Goal: Information Seeking & Learning: Learn about a topic

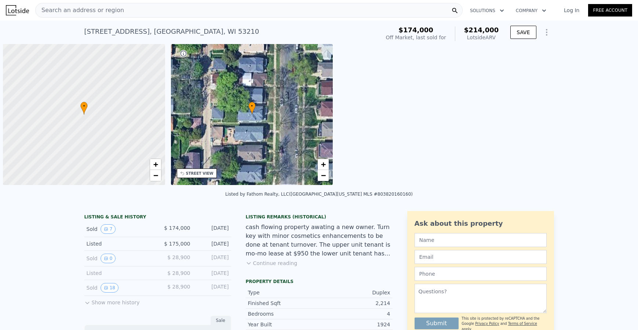
scroll to position [0, 3]
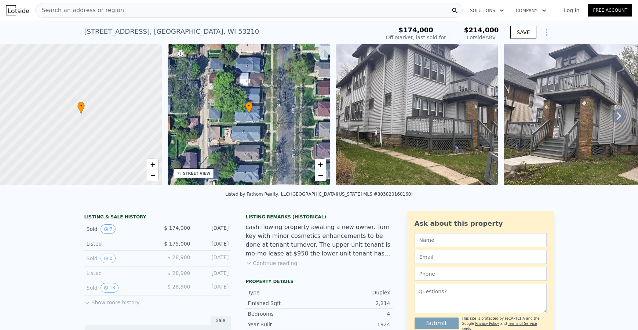
click at [100, 10] on span "Search an address or region" at bounding box center [80, 10] width 88 height 9
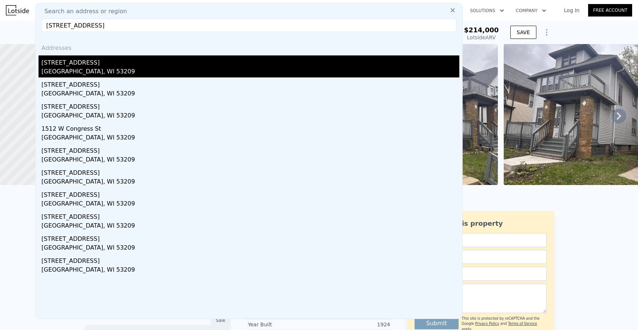
type input "1924 West Congress STREET, Milwaukee, WI 53209"
click at [74, 62] on div "[STREET_ADDRESS]" at bounding box center [250, 61] width 418 height 12
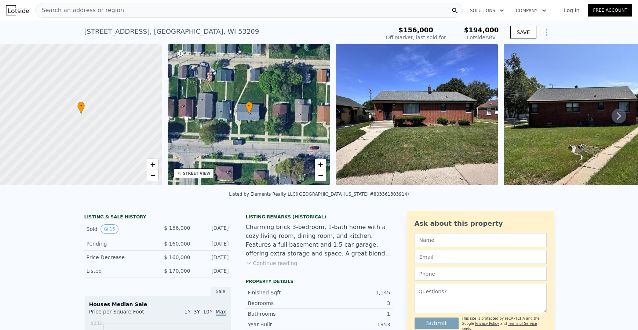
click at [615, 117] on icon at bounding box center [618, 116] width 15 height 15
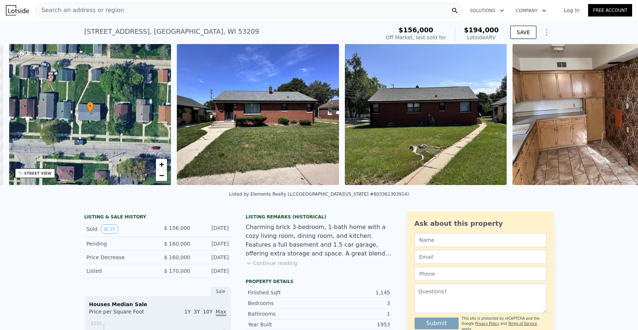
scroll to position [0, 171]
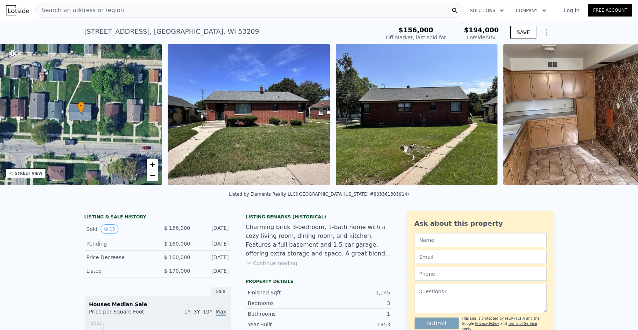
click at [615, 117] on img at bounding box center [584, 114] width 162 height 141
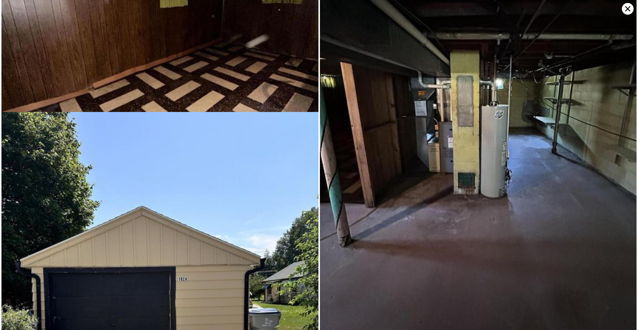
scroll to position [1606, 0]
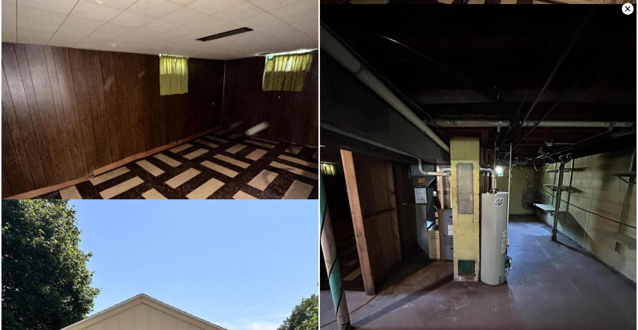
click at [626, 8] on icon at bounding box center [627, 9] width 12 height 12
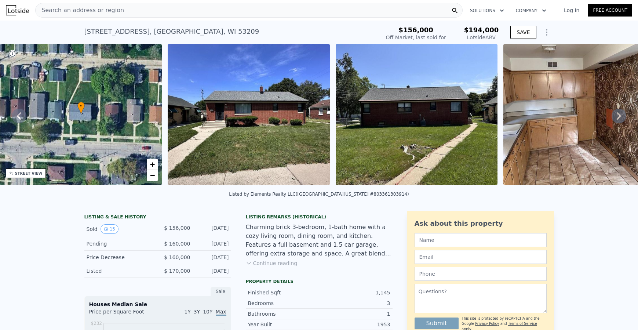
click at [615, 117] on icon at bounding box center [618, 116] width 15 height 15
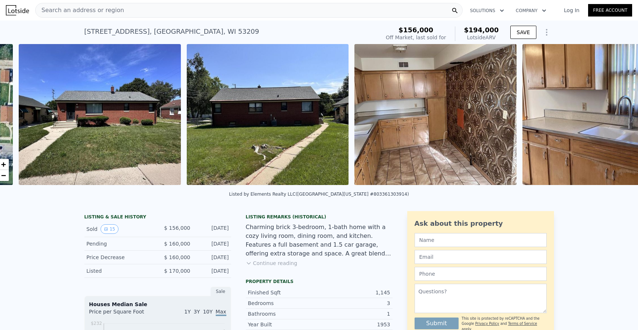
scroll to position [0, 335]
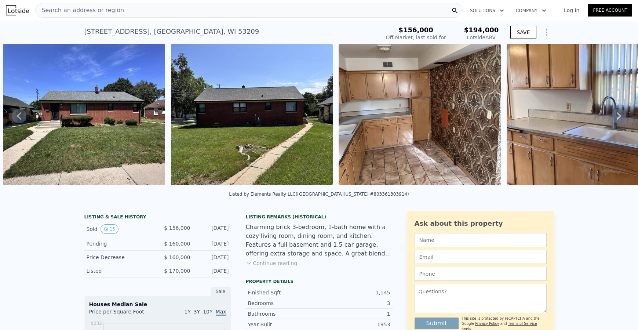
click at [616, 117] on icon at bounding box center [618, 115] width 4 height 7
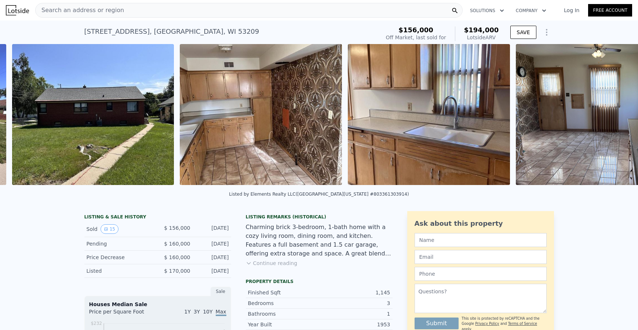
click at [613, 117] on img at bounding box center [610, 114] width 188 height 141
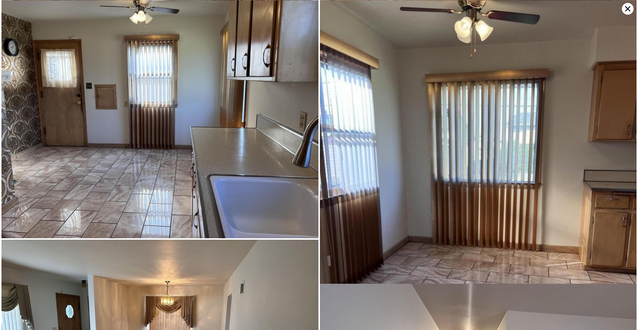
scroll to position [566, 0]
click at [626, 11] on icon at bounding box center [627, 9] width 12 height 12
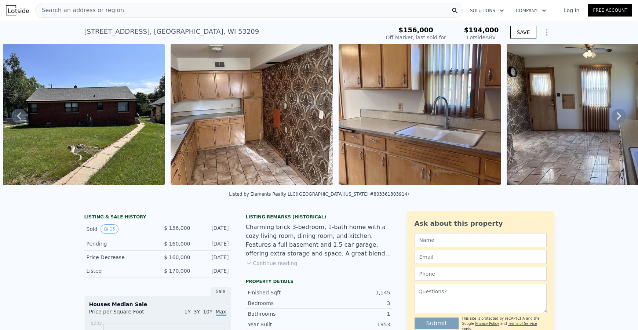
click at [616, 118] on icon at bounding box center [618, 115] width 4 height 7
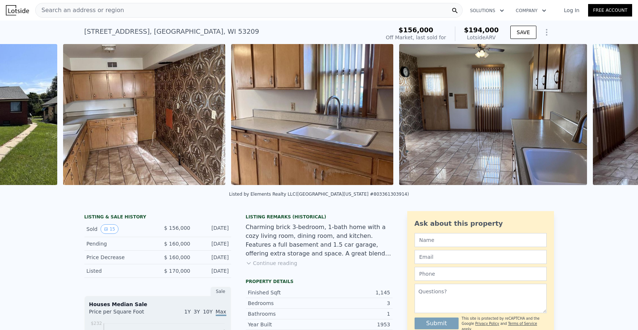
scroll to position [0, 671]
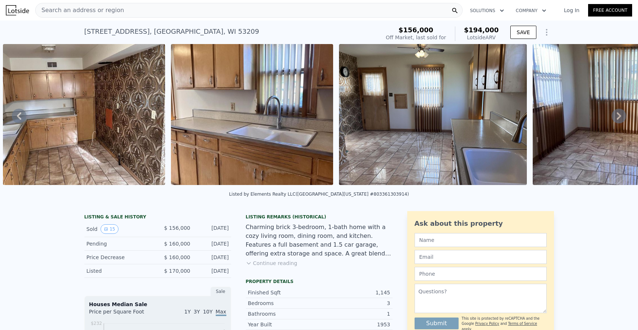
click at [611, 120] on icon at bounding box center [618, 116] width 15 height 15
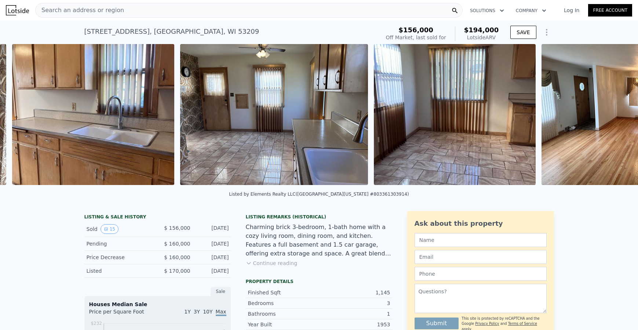
scroll to position [0, 839]
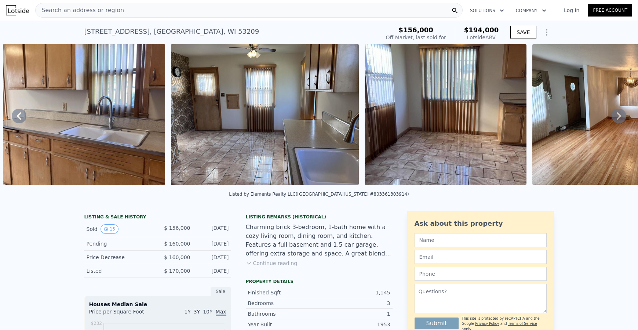
click at [616, 120] on icon at bounding box center [618, 115] width 4 height 7
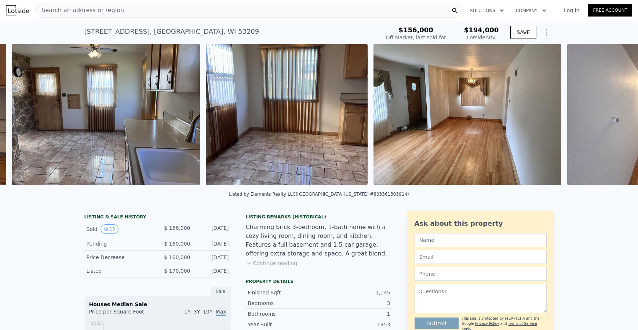
scroll to position [0, 1007]
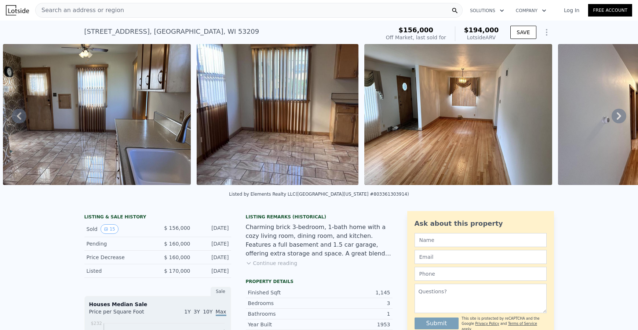
click at [615, 119] on icon at bounding box center [618, 116] width 15 height 15
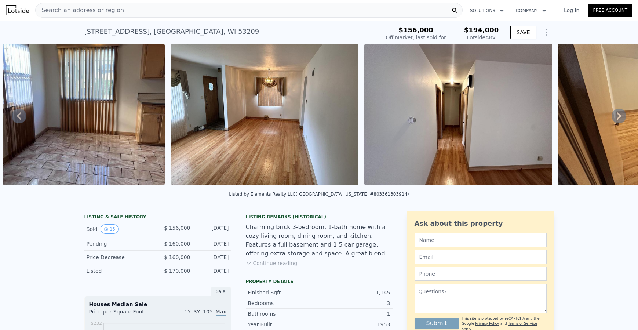
click at [615, 119] on icon at bounding box center [618, 116] width 15 height 15
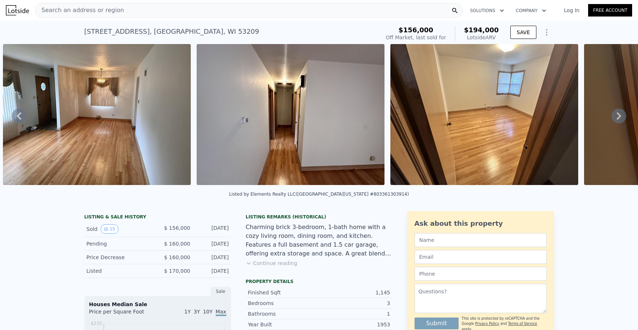
click at [615, 118] on icon at bounding box center [618, 116] width 15 height 15
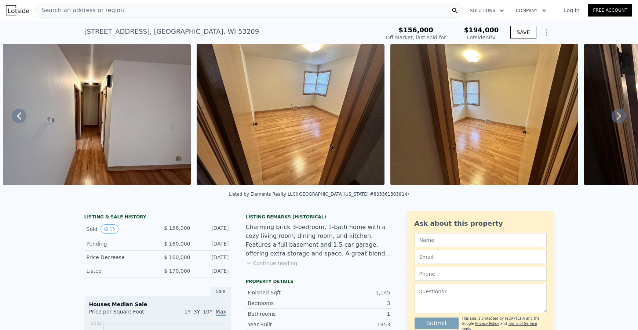
click at [616, 118] on icon at bounding box center [618, 115] width 4 height 7
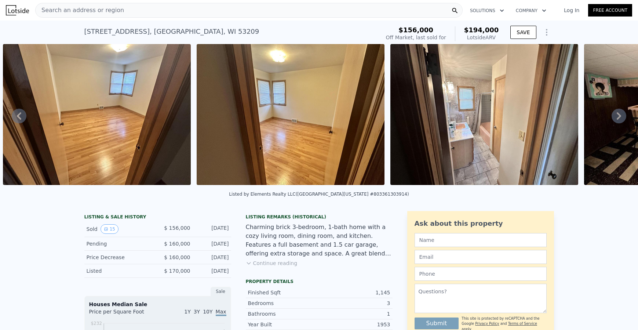
click at [616, 118] on icon at bounding box center [618, 115] width 4 height 7
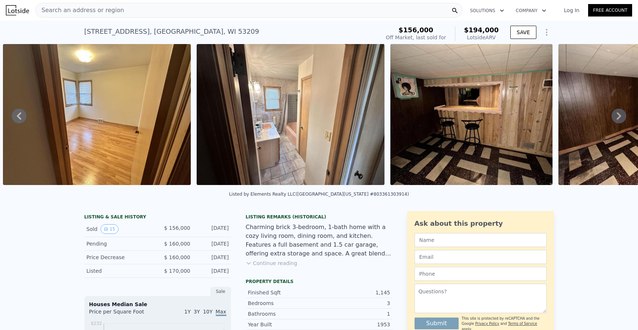
click at [616, 118] on icon at bounding box center [618, 115] width 4 height 7
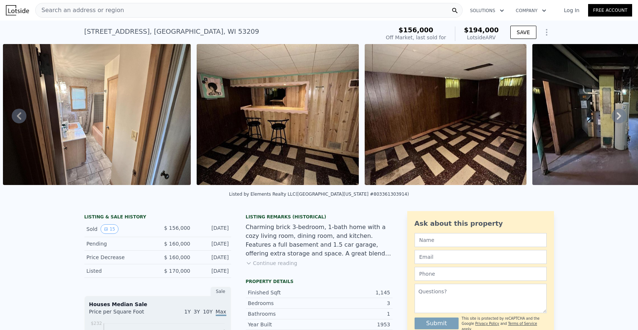
click at [616, 118] on icon at bounding box center [618, 115] width 4 height 7
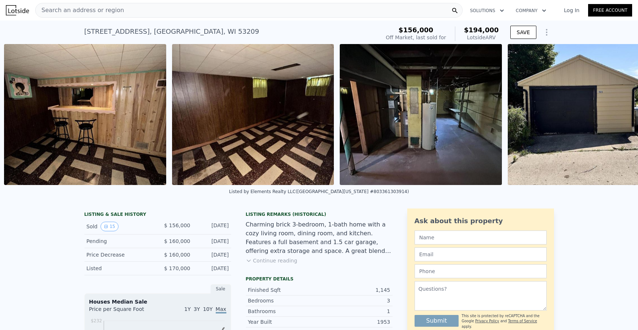
scroll to position [0, 2336]
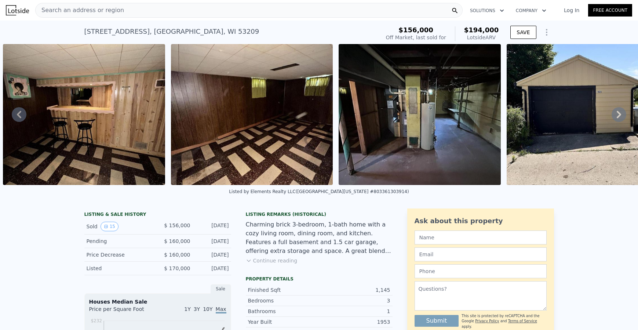
click at [615, 118] on icon at bounding box center [618, 114] width 15 height 15
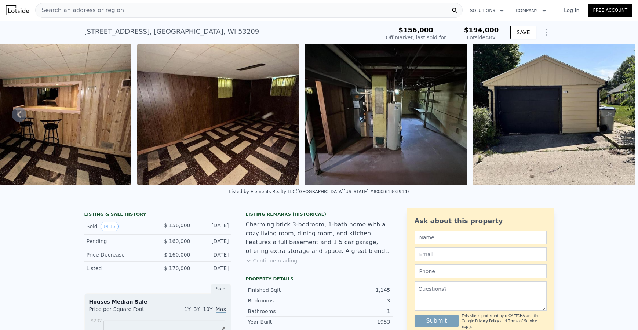
scroll to position [0, 1738]
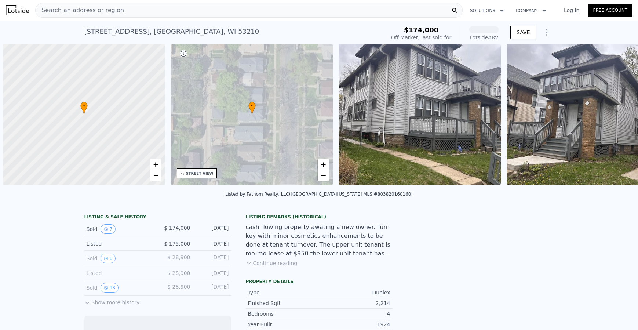
scroll to position [0, 3]
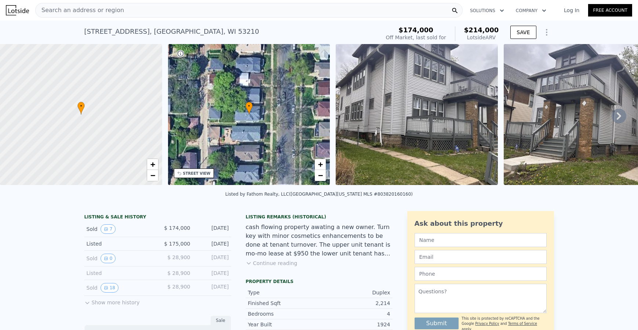
click at [104, 8] on span "Search an address or region" at bounding box center [80, 10] width 88 height 9
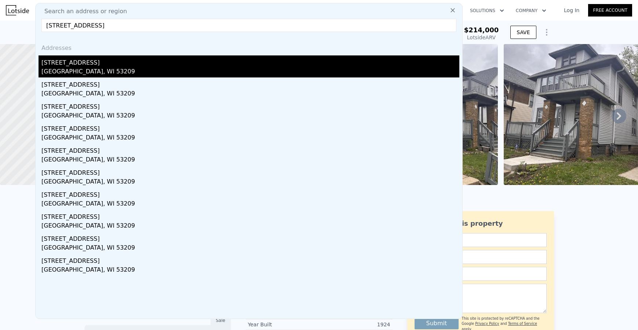
type input "[STREET_ADDRESS]"
click at [77, 61] on div "[STREET_ADDRESS]" at bounding box center [250, 61] width 418 height 12
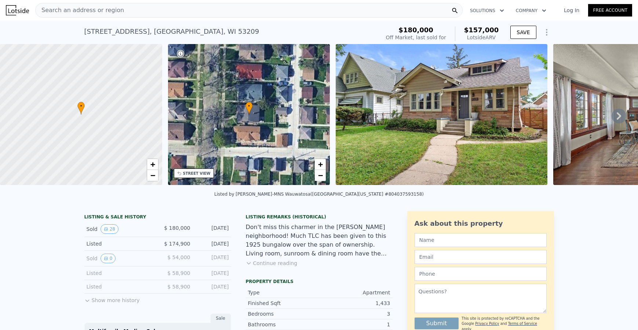
click at [616, 116] on icon at bounding box center [618, 115] width 4 height 7
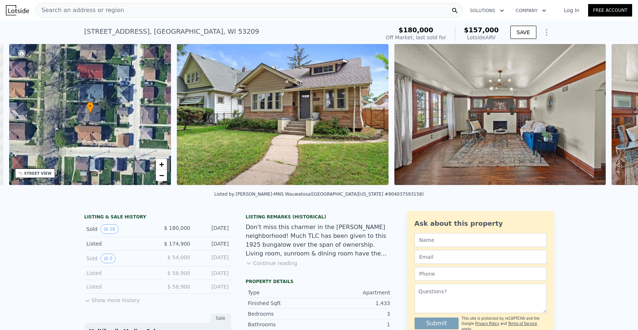
scroll to position [0, 171]
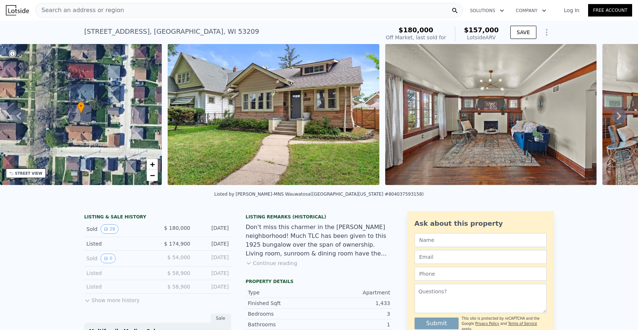
click at [616, 120] on icon at bounding box center [618, 115] width 4 height 7
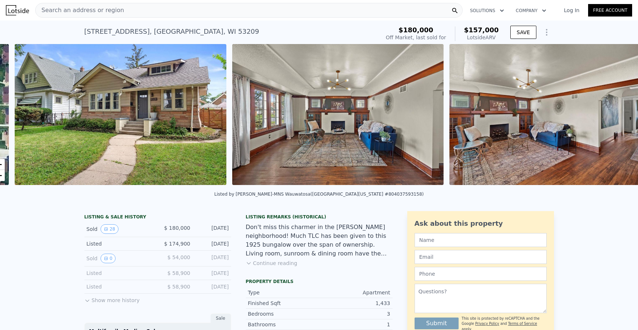
scroll to position [0, 335]
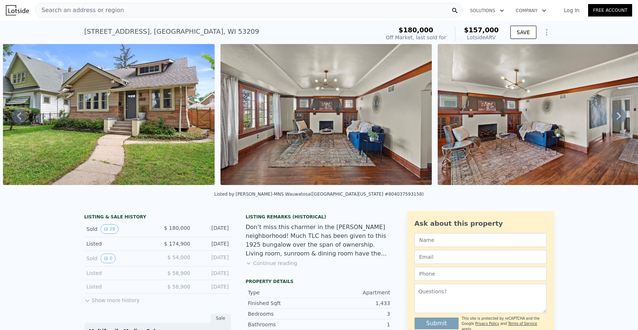
click at [616, 120] on icon at bounding box center [618, 115] width 4 height 7
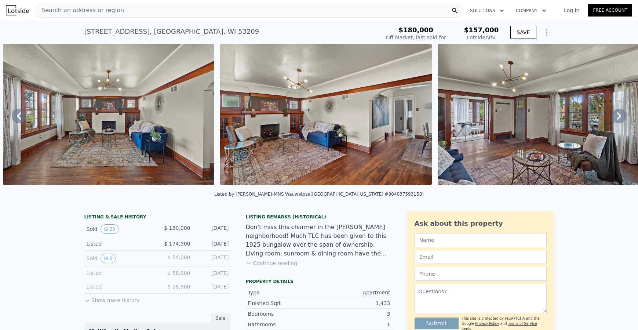
click at [616, 120] on icon at bounding box center [618, 115] width 4 height 7
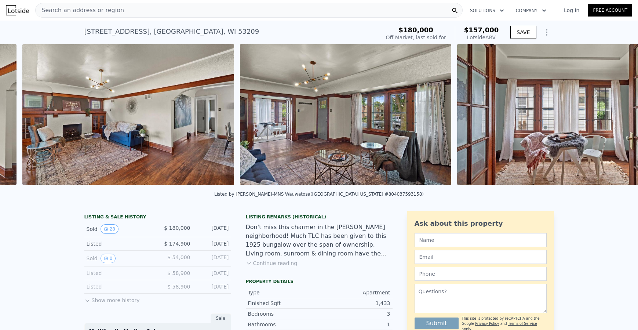
scroll to position [0, 770]
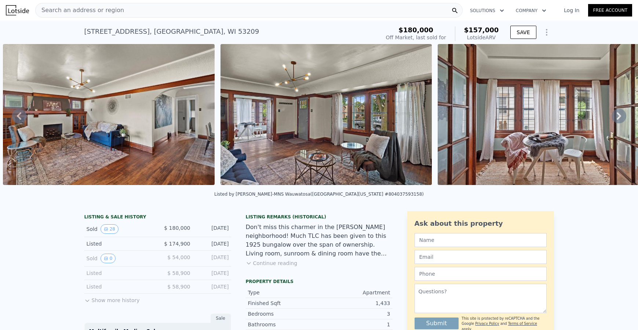
click at [613, 120] on div "• + − • + − STREET VIEW Loading... SATELLITE VIEW" at bounding box center [319, 115] width 638 height 143
click at [613, 118] on icon at bounding box center [618, 116] width 15 height 15
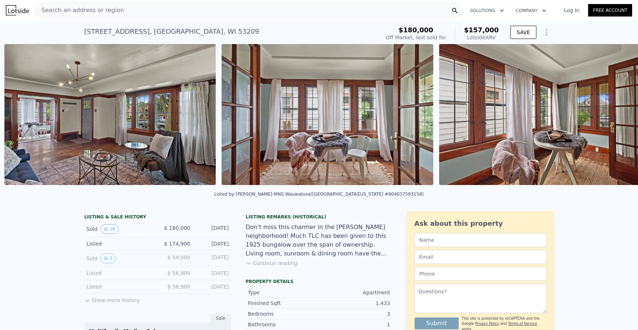
scroll to position [0, 987]
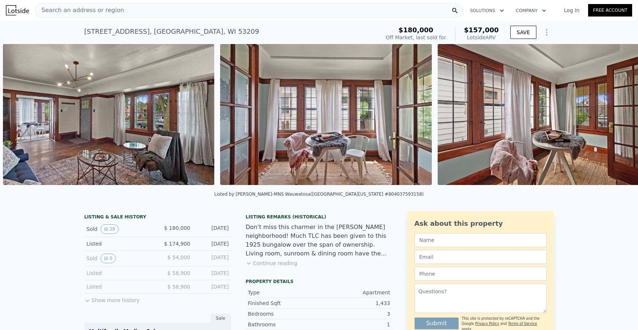
click at [613, 118] on img at bounding box center [543, 114] width 212 height 141
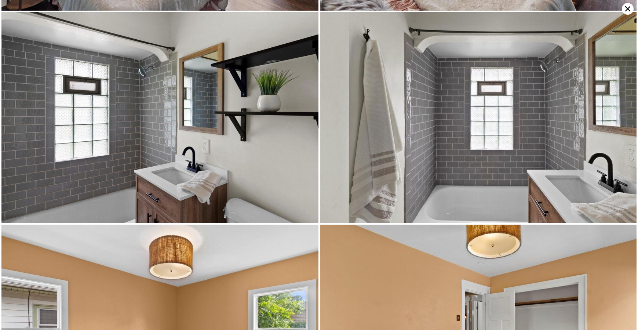
scroll to position [0, 0]
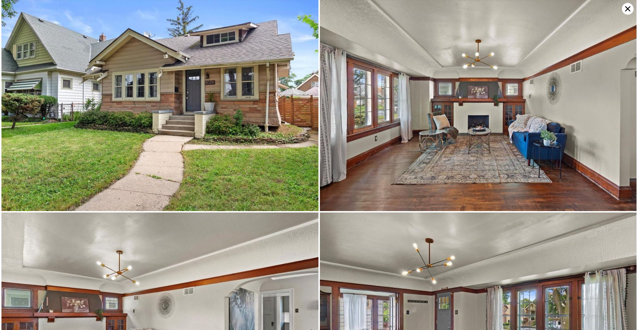
click at [626, 9] on icon at bounding box center [627, 9] width 12 height 12
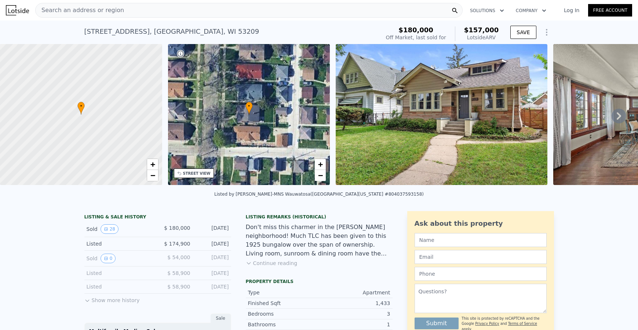
scroll to position [0, 3]
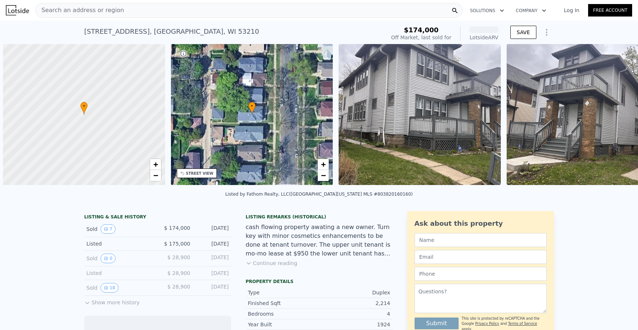
scroll to position [0, 3]
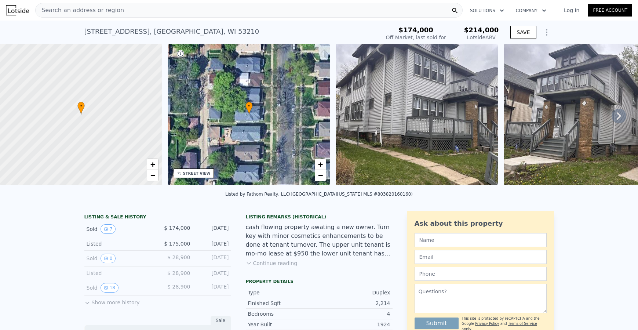
click at [149, 11] on div "Search an address or region" at bounding box center [248, 10] width 427 height 15
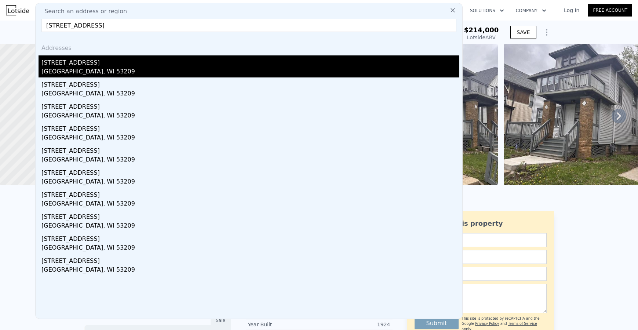
type input "4035 North 15th STREET, Milwaukee, WI 53209"
click at [80, 63] on div "4035 N 15th St" at bounding box center [250, 61] width 418 height 12
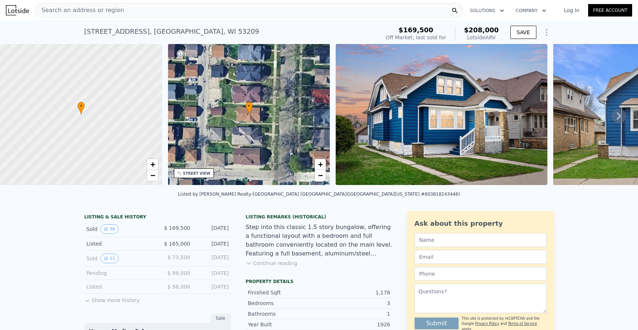
click at [611, 118] on icon at bounding box center [618, 116] width 15 height 15
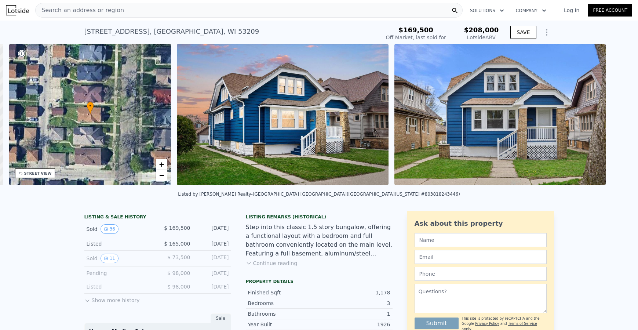
scroll to position [0, 171]
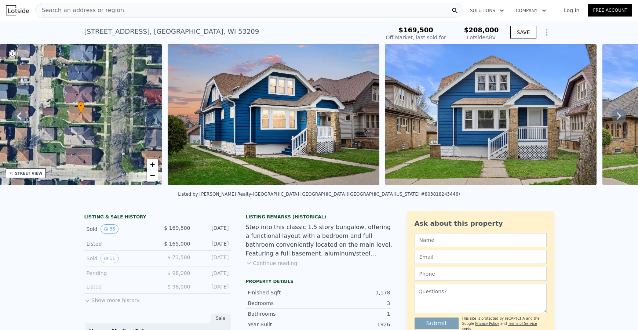
click at [616, 119] on icon at bounding box center [618, 115] width 4 height 7
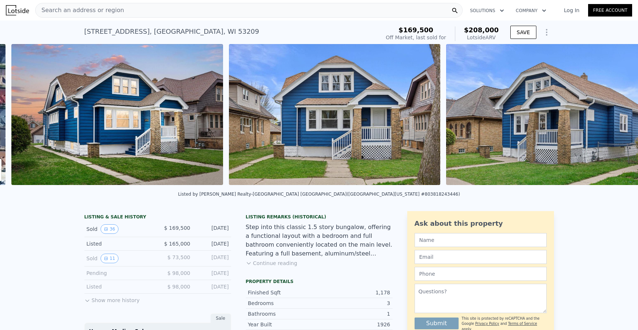
scroll to position [0, 335]
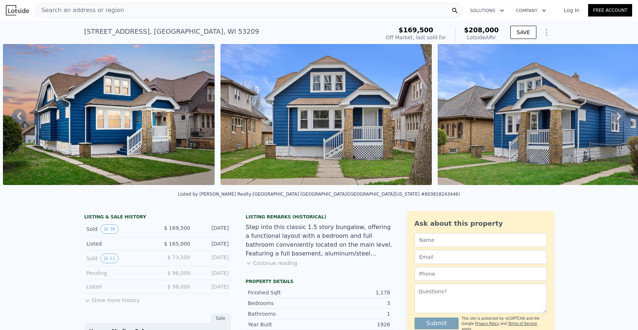
click at [616, 119] on icon at bounding box center [618, 116] width 15 height 15
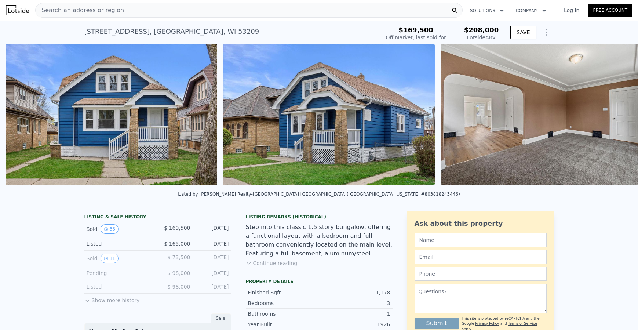
scroll to position [0, 553]
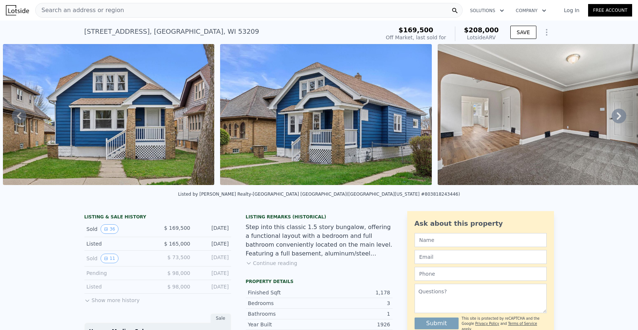
click at [616, 122] on icon at bounding box center [618, 116] width 15 height 15
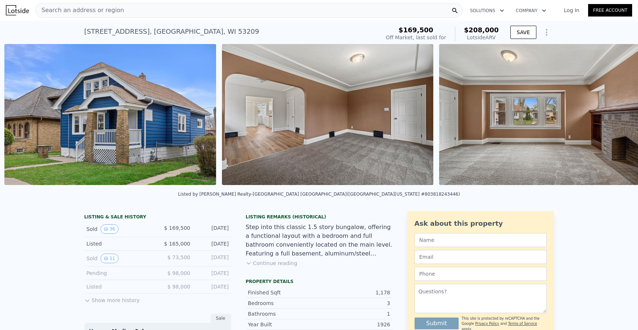
scroll to position [0, 770]
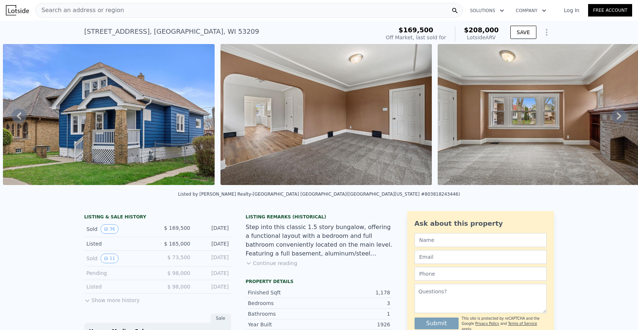
click at [616, 120] on icon at bounding box center [618, 115] width 4 height 7
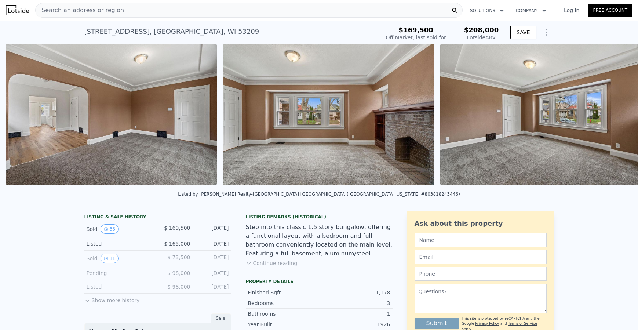
scroll to position [0, 987]
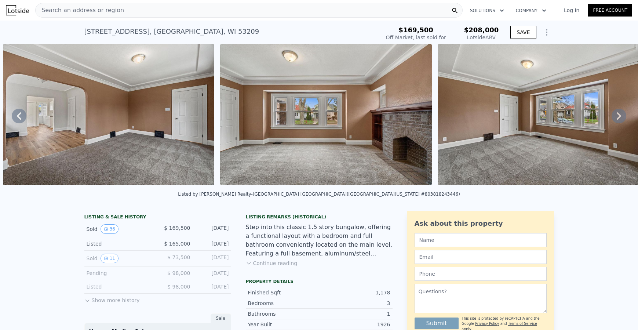
click at [615, 119] on icon at bounding box center [618, 116] width 15 height 15
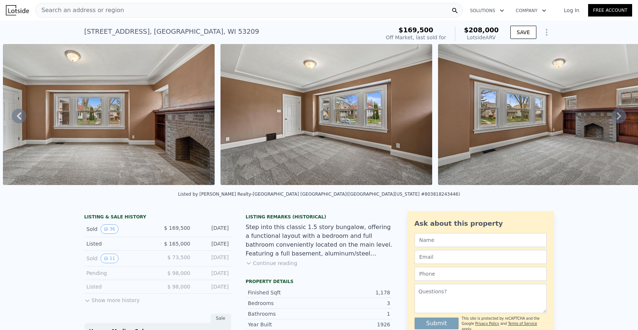
click at [615, 119] on icon at bounding box center [618, 116] width 15 height 15
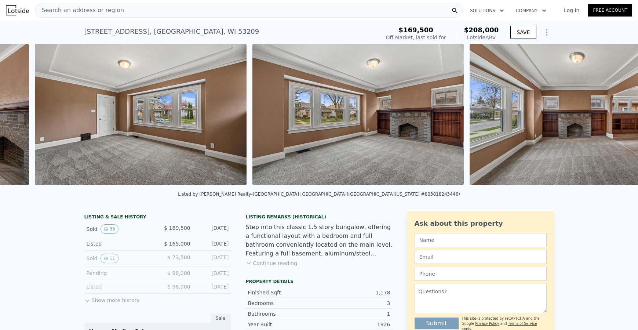
scroll to position [0, 1422]
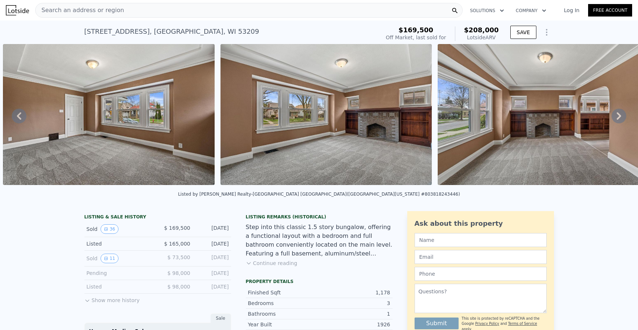
click at [615, 123] on icon at bounding box center [618, 116] width 15 height 15
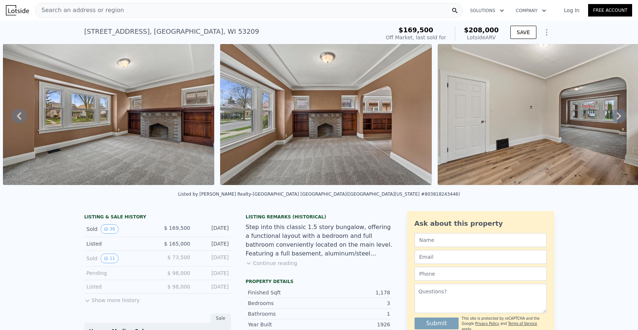
click at [615, 120] on icon at bounding box center [618, 116] width 15 height 15
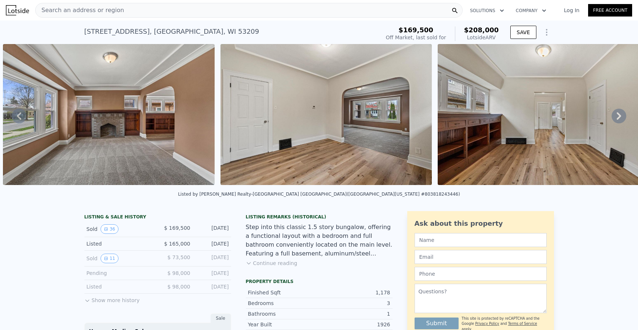
click at [615, 120] on icon at bounding box center [618, 116] width 15 height 15
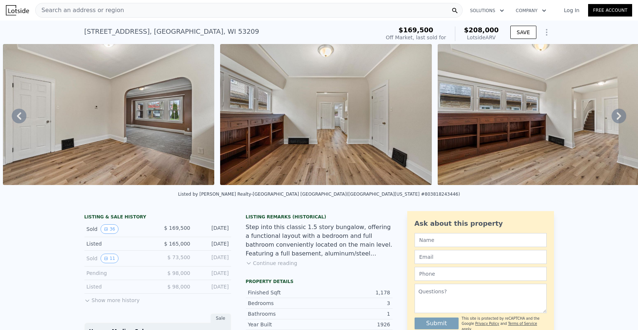
click at [615, 119] on icon at bounding box center [618, 116] width 15 height 15
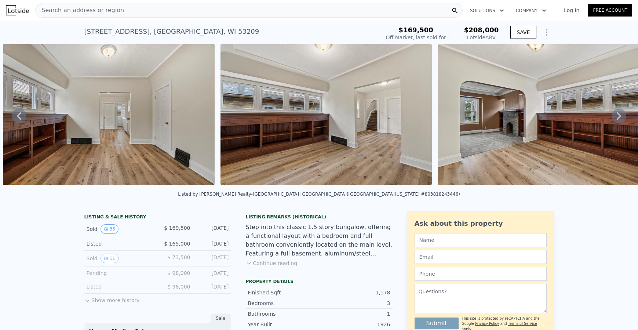
click at [615, 119] on icon at bounding box center [618, 116] width 15 height 15
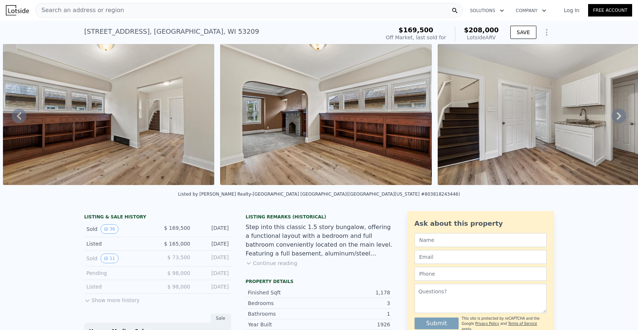
click at [615, 119] on icon at bounding box center [618, 116] width 15 height 15
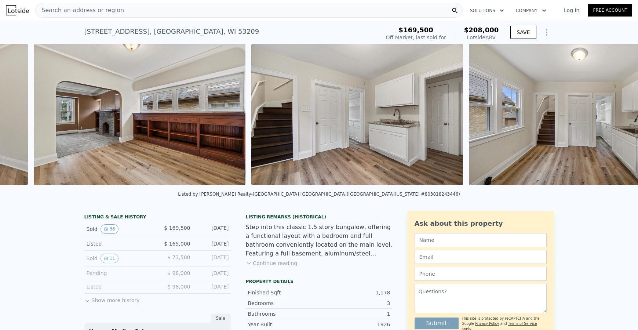
scroll to position [0, 2725]
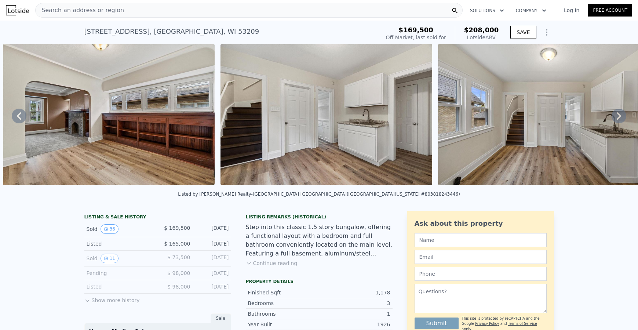
click at [615, 119] on icon at bounding box center [618, 116] width 15 height 15
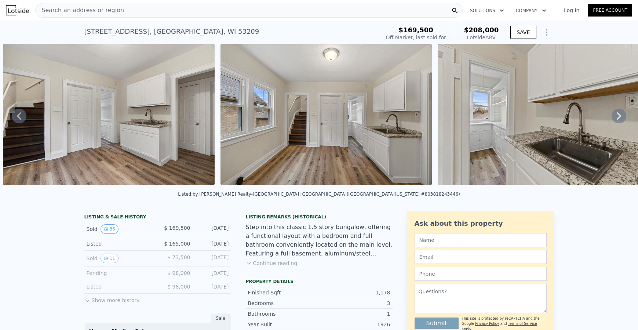
click at [615, 119] on icon at bounding box center [618, 116] width 15 height 15
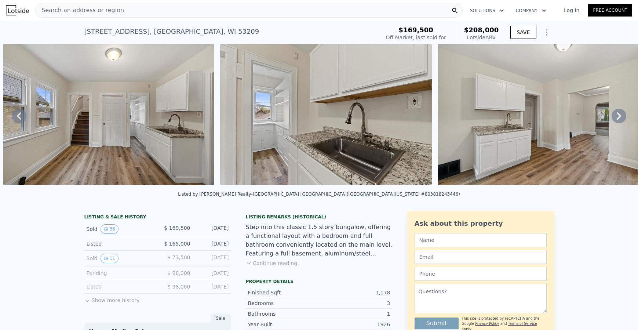
click at [615, 119] on icon at bounding box center [618, 116] width 15 height 15
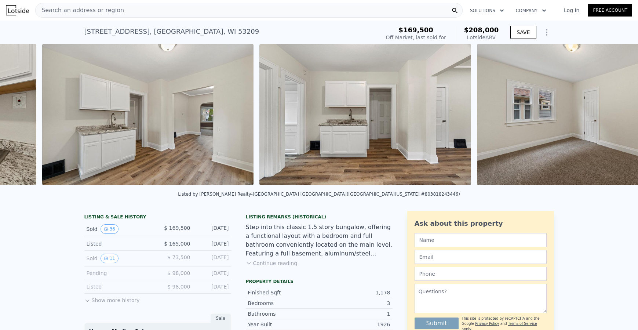
scroll to position [0, 3595]
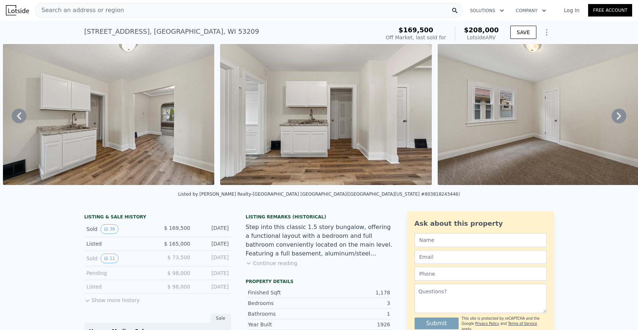
click at [615, 119] on div "• + − • + − STREET VIEW Loading... SATELLITE VIEW" at bounding box center [319, 115] width 638 height 143
click at [615, 119] on icon at bounding box center [618, 116] width 15 height 15
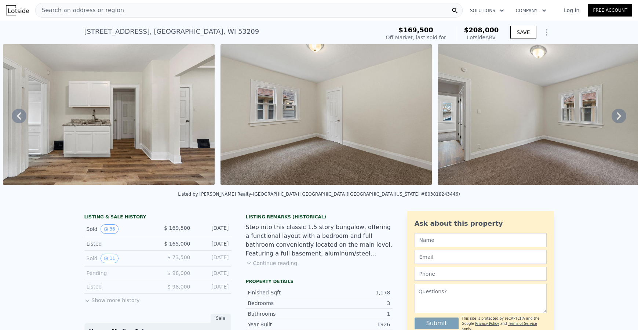
click at [616, 116] on icon at bounding box center [618, 116] width 15 height 15
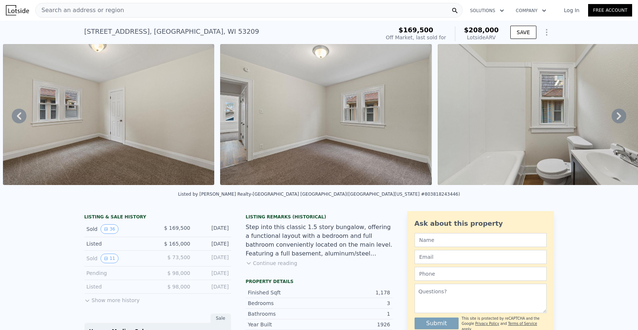
click at [616, 116] on icon at bounding box center [618, 116] width 15 height 15
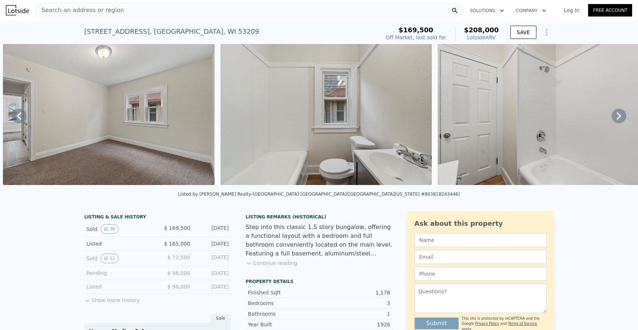
click at [617, 117] on icon at bounding box center [618, 116] width 15 height 15
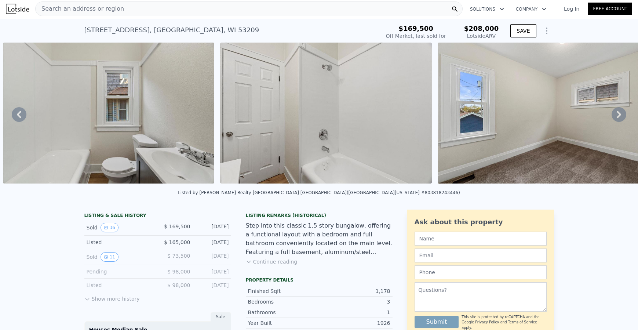
scroll to position [0, 4464]
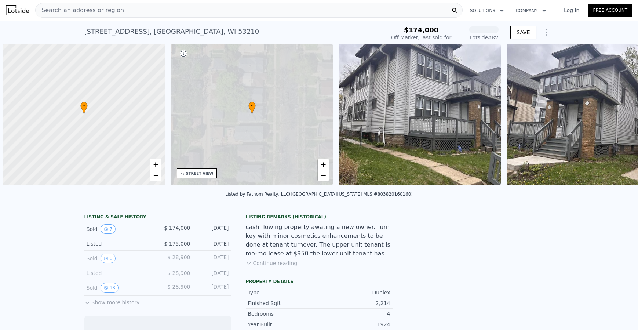
scroll to position [0, 3]
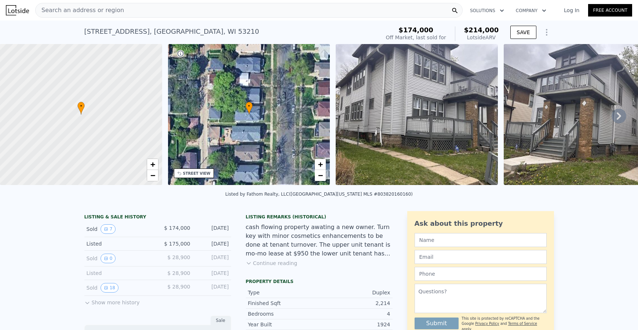
click at [118, 31] on div "2515 N 51st St # 2517 , Milwaukee , WI 53210" at bounding box center [171, 31] width 175 height 10
click at [120, 33] on div "2515 N 51st St # 2517 , Milwaukee , WI 53210" at bounding box center [171, 31] width 175 height 10
click at [78, 9] on span "Search an address or region" at bounding box center [80, 10] width 88 height 9
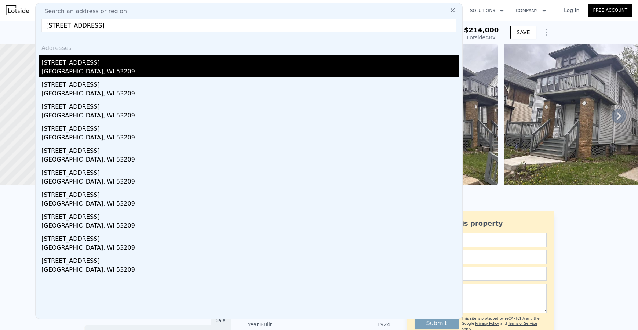
type input "4579 North 24th STREET, Milwaukee, WI 53209"
click at [60, 60] on div "4579 N 24th St" at bounding box center [250, 61] width 418 height 12
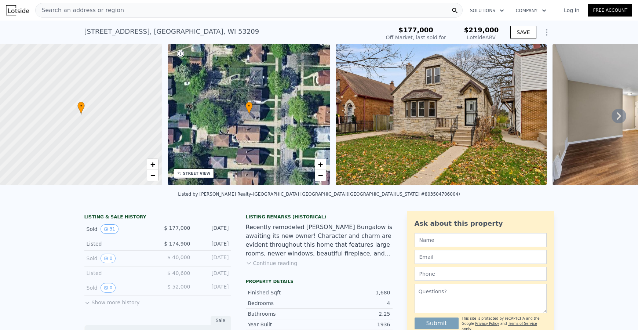
click at [617, 118] on icon at bounding box center [618, 116] width 15 height 15
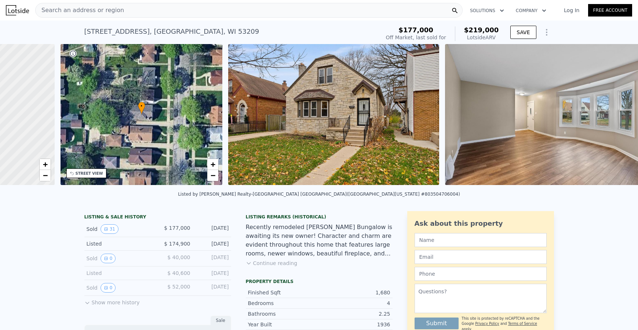
scroll to position [0, 171]
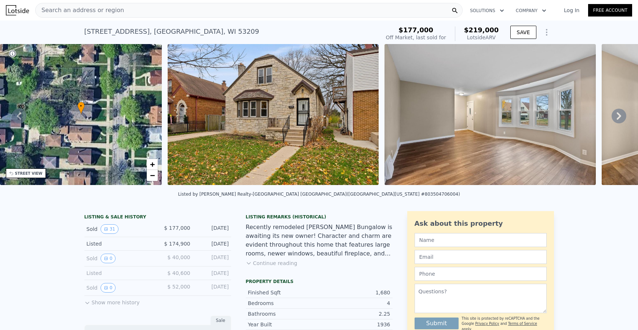
click at [616, 117] on icon at bounding box center [618, 116] width 15 height 15
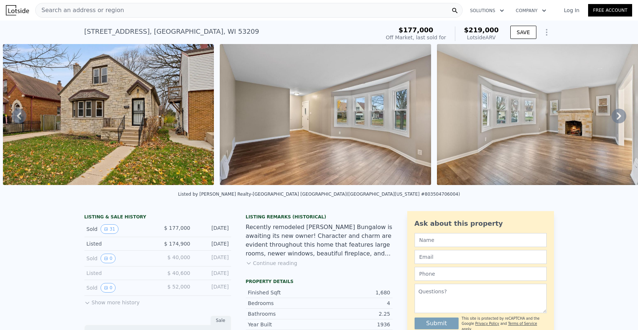
click at [616, 118] on icon at bounding box center [618, 116] width 15 height 15
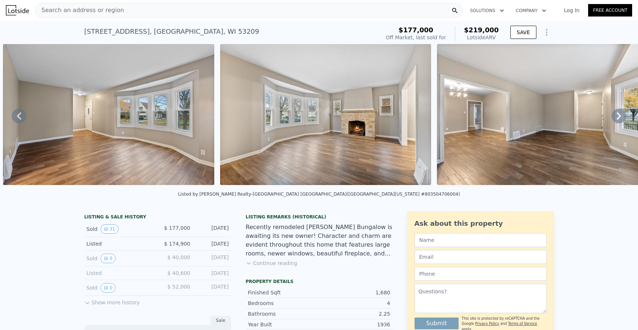
click at [616, 118] on icon at bounding box center [618, 116] width 15 height 15
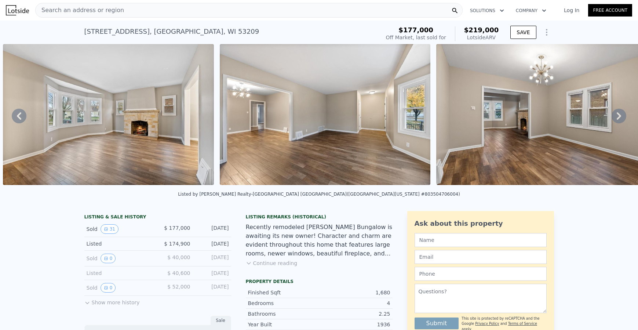
click at [616, 118] on icon at bounding box center [618, 116] width 15 height 15
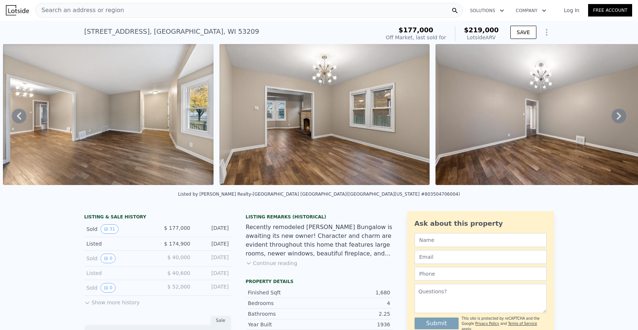
click at [616, 118] on icon at bounding box center [618, 116] width 15 height 15
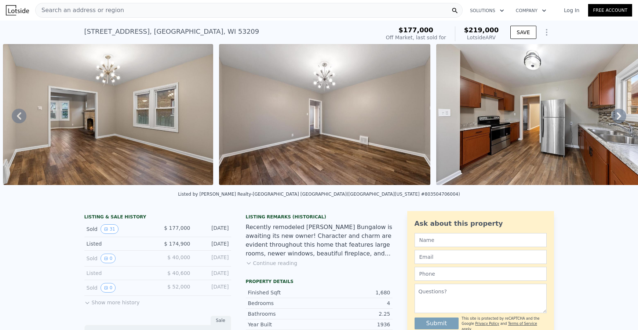
click at [616, 118] on icon at bounding box center [618, 116] width 15 height 15
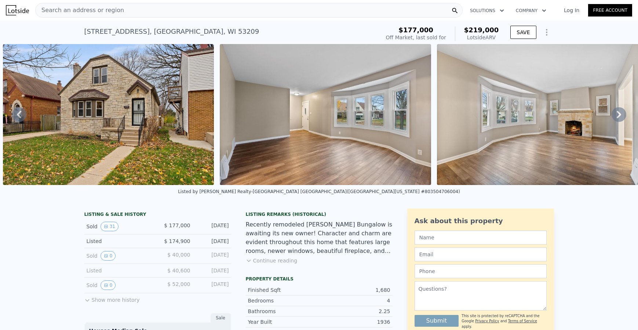
scroll to position [0, 335]
